Goal: Complete application form

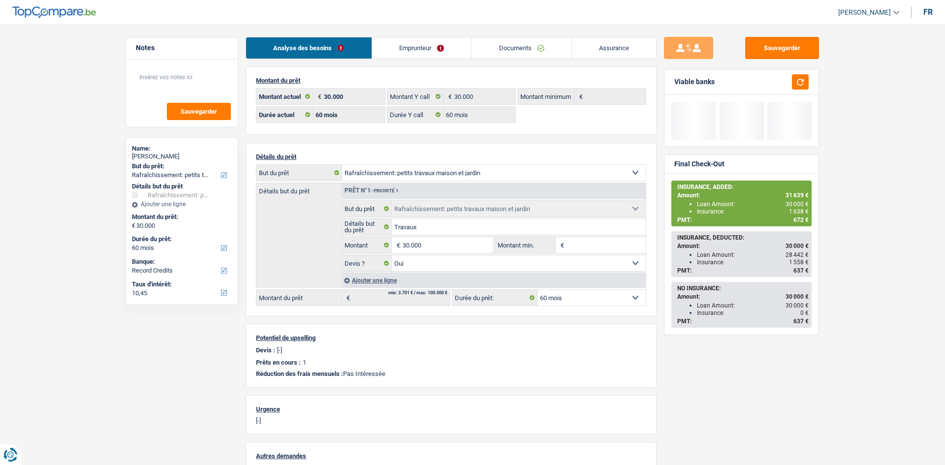
select select "houseOrGarden"
select select "60"
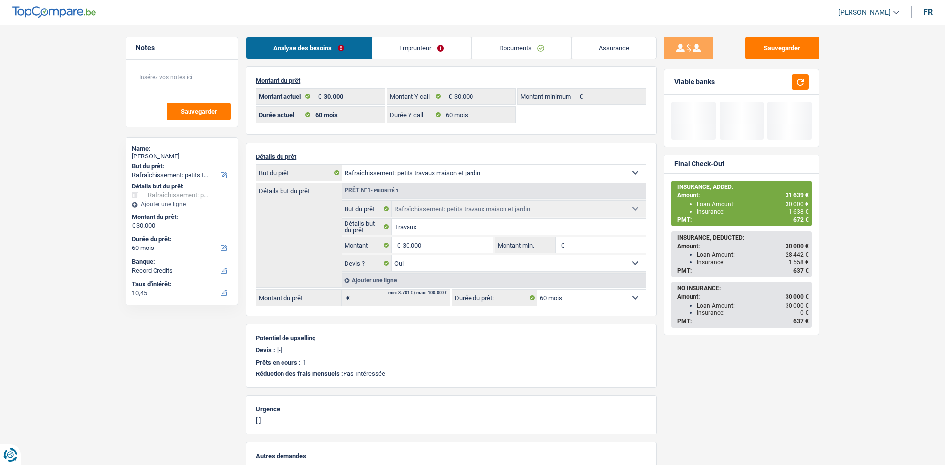
select select "houseOrGarden"
select select "yes"
select select "60"
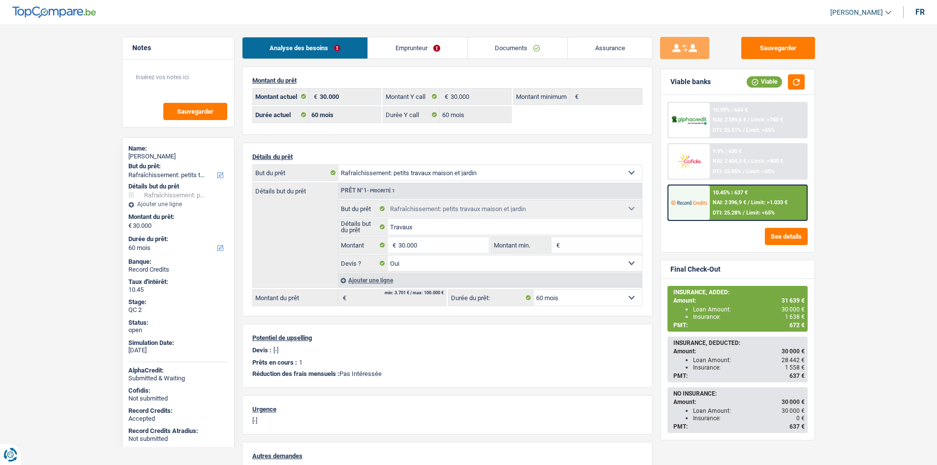
click at [898, 184] on main "Notes Sauvegarder Name: [PERSON_NAME] But du prêt: Confort maison: meubles, tex…" at bounding box center [468, 310] width 937 height 591
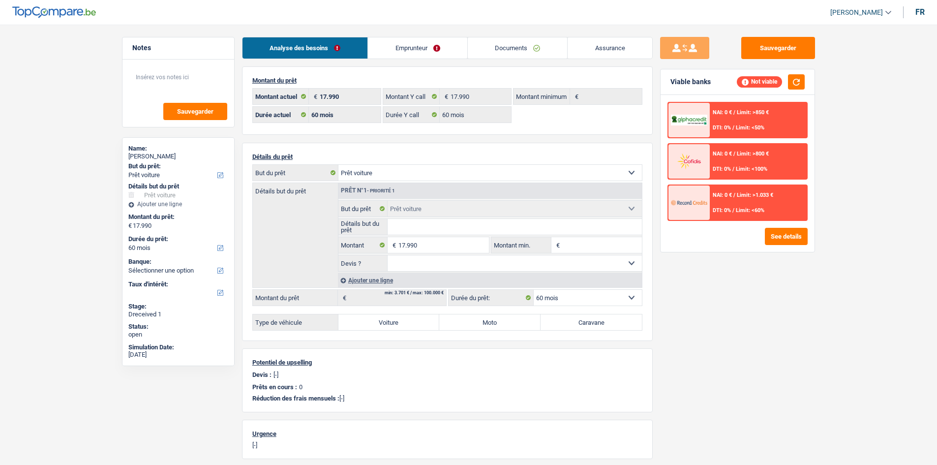
select select "car"
select select "60"
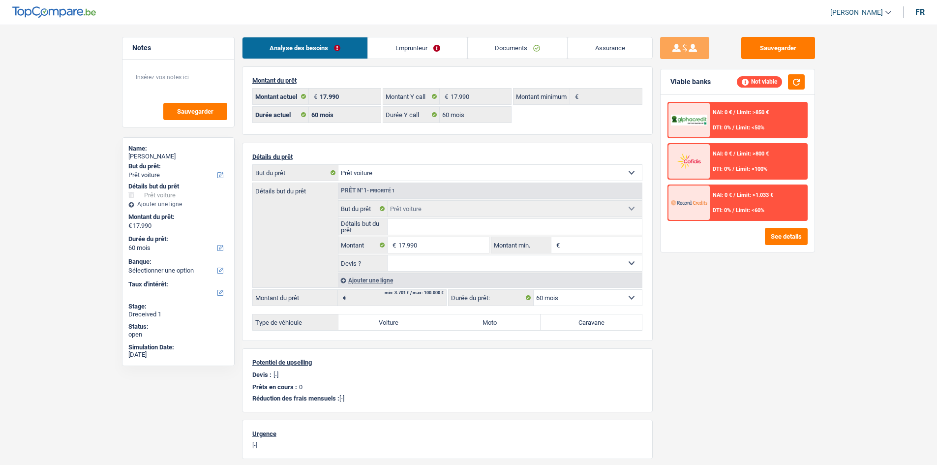
select select "car"
select select "60"
select select "32"
click at [409, 47] on link "Emprunteur" at bounding box center [417, 47] width 99 height 21
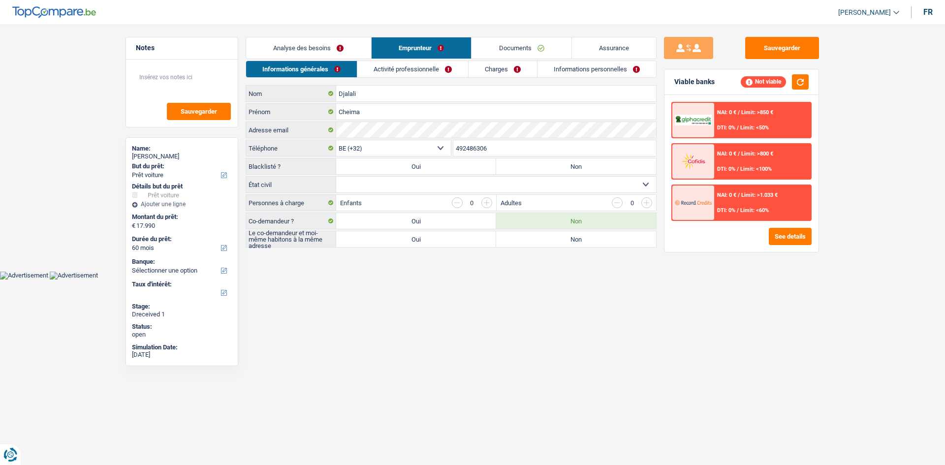
click at [461, 261] on main "Notes Sauvegarder Name: Cheima Djalali But du prêt: Confort maison: meubles, te…" at bounding box center [472, 143] width 945 height 256
click at [459, 261] on main "Notes Sauvegarder Name: Cheima Djalali But du prêt: Confort maison: meubles, te…" at bounding box center [472, 143] width 945 height 256
